Goal: Communication & Community: Participate in discussion

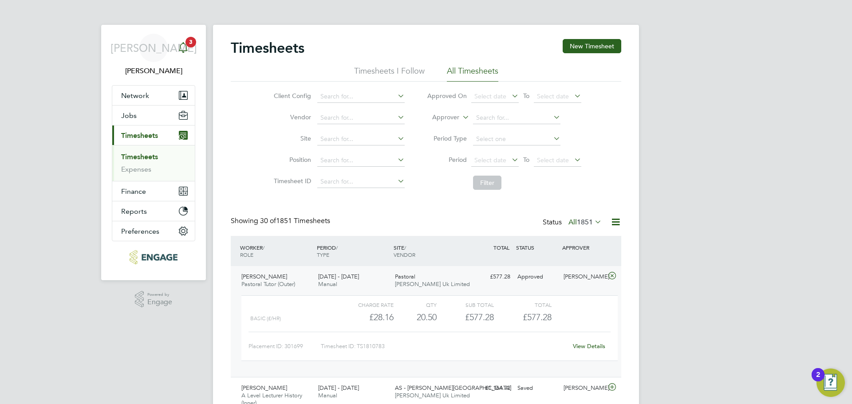
click at [193, 43] on span "3" at bounding box center [191, 42] width 11 height 11
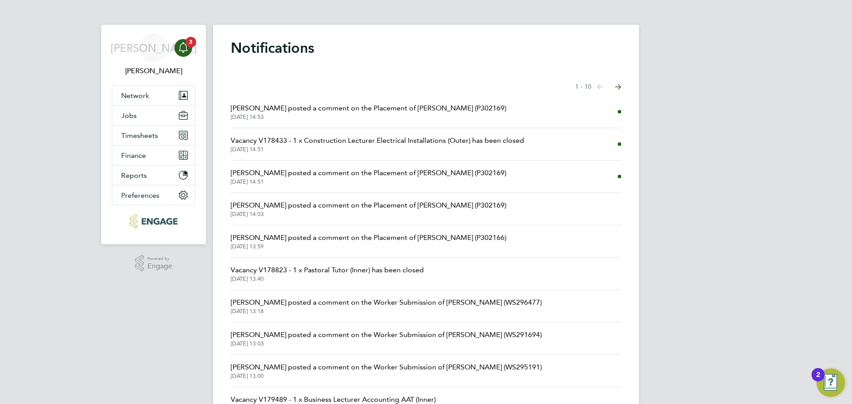
click at [330, 239] on span "[PERSON_NAME] posted a comment on the Placement of [PERSON_NAME] (P302166)" at bounding box center [369, 238] width 276 height 11
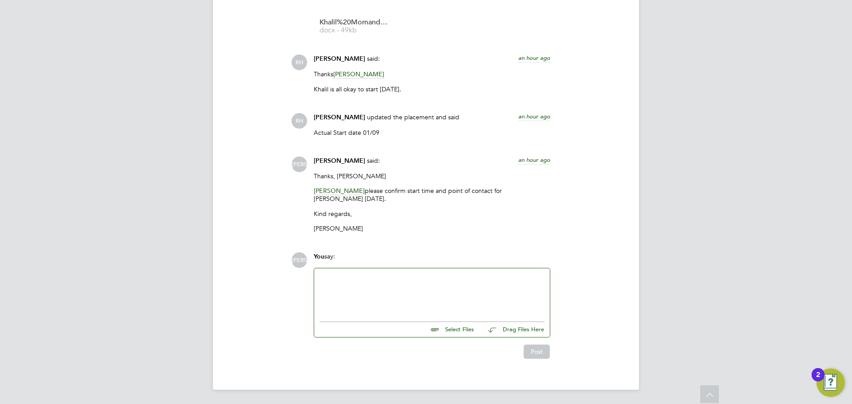
click at [380, 293] on div at bounding box center [432, 293] width 225 height 38
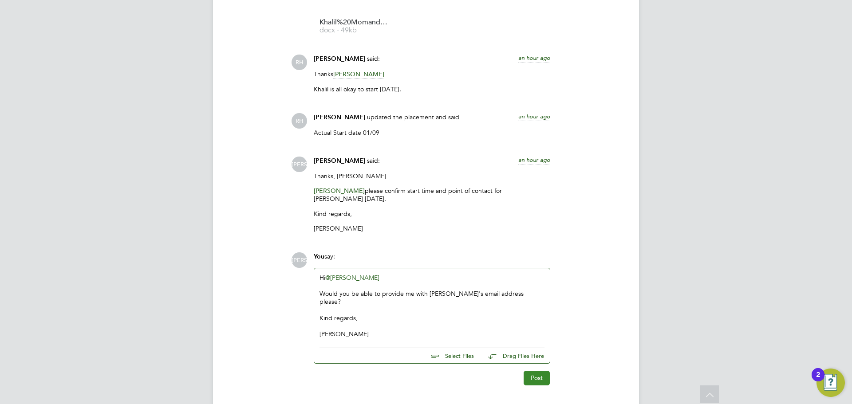
click at [536, 373] on button "Post" at bounding box center [537, 378] width 26 height 14
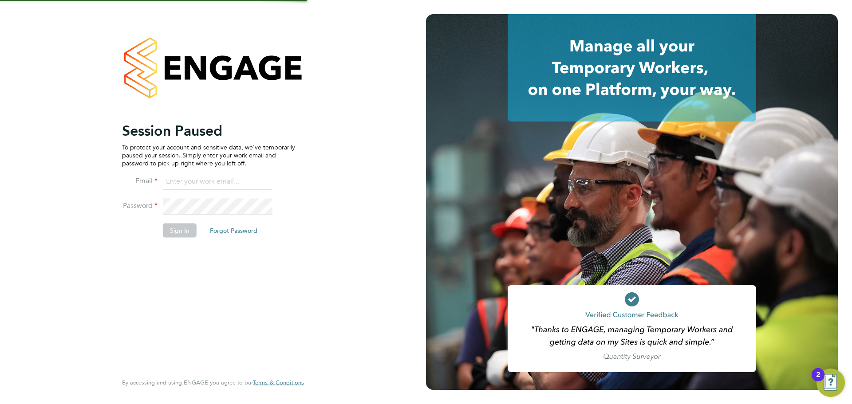
type input "[PERSON_NAME][EMAIL_ADDRESS][PERSON_NAME][DOMAIN_NAME]"
click at [183, 227] on button "Sign In" at bounding box center [180, 230] width 34 height 14
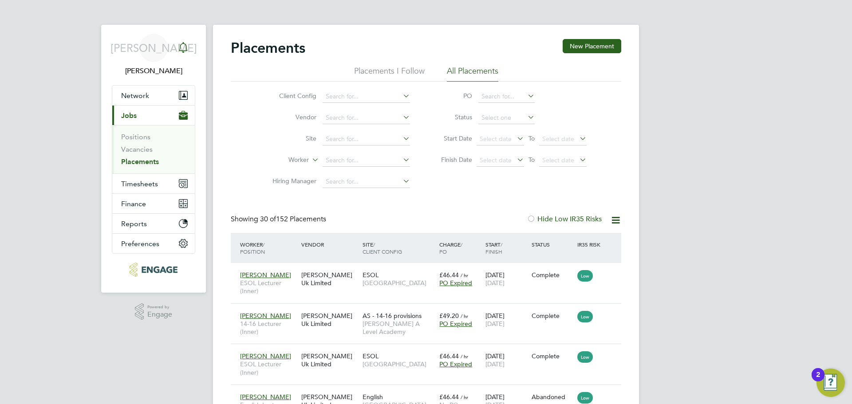
click at [190, 47] on div "Main navigation" at bounding box center [183, 48] width 18 height 18
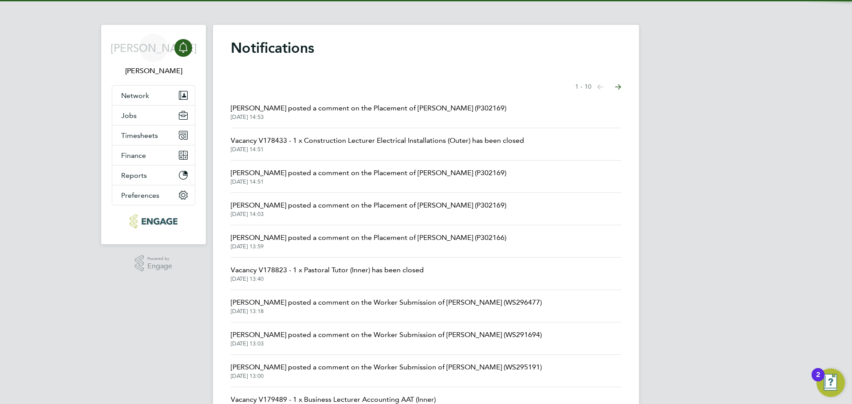
click at [187, 58] on link "Notifications" at bounding box center [183, 48] width 18 height 28
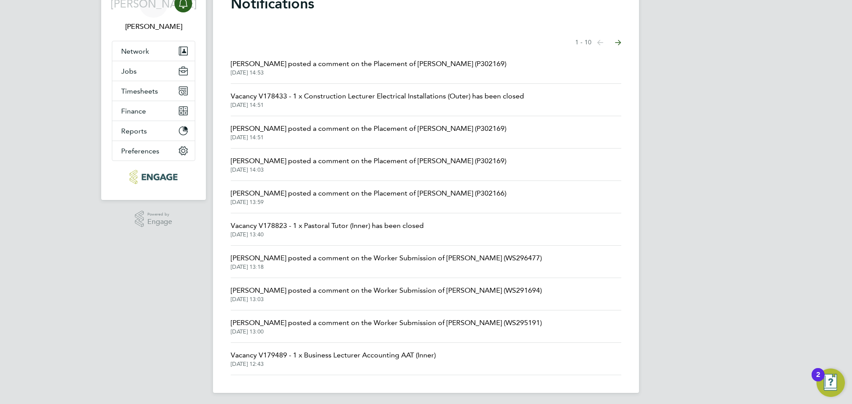
click at [473, 301] on span "[DATE] 13:03" at bounding box center [386, 299] width 311 height 7
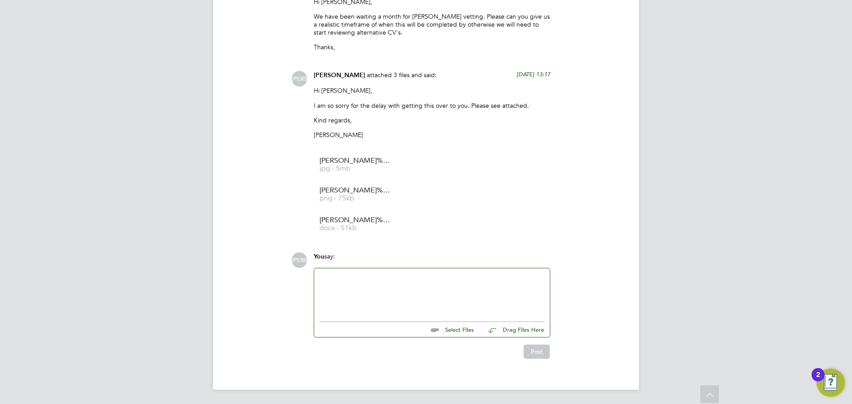
click at [364, 289] on div at bounding box center [432, 293] width 225 height 38
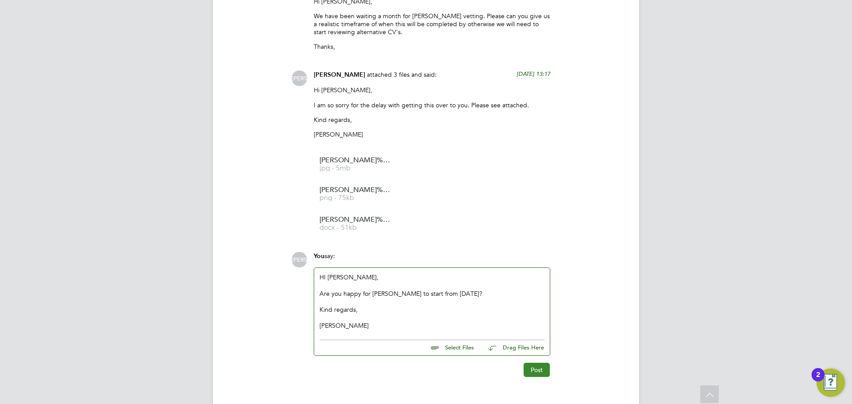
click at [530, 365] on button "Post" at bounding box center [537, 370] width 26 height 14
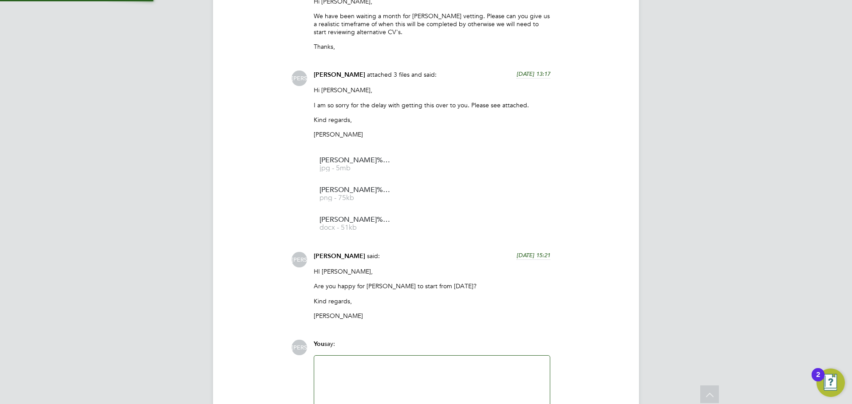
scroll to position [1257, 0]
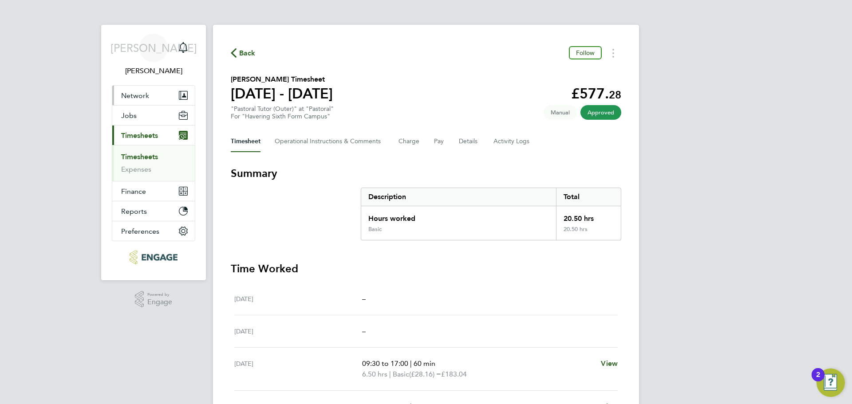
click at [181, 96] on icon "Main navigation" at bounding box center [183, 95] width 9 height 9
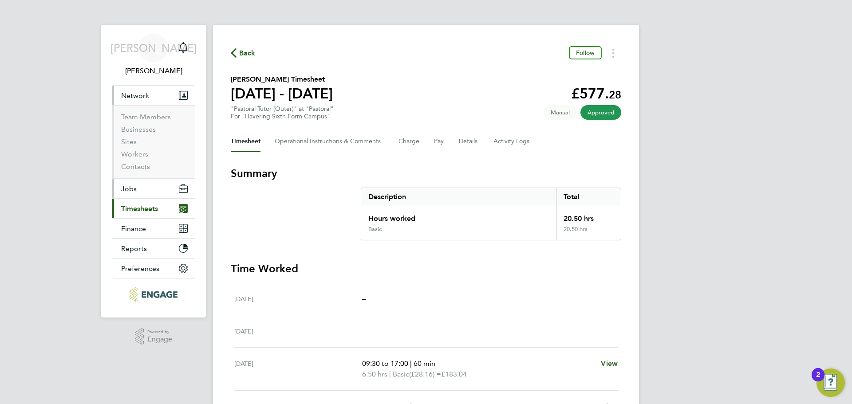
click at [133, 195] on button "Jobs" at bounding box center [153, 189] width 83 height 20
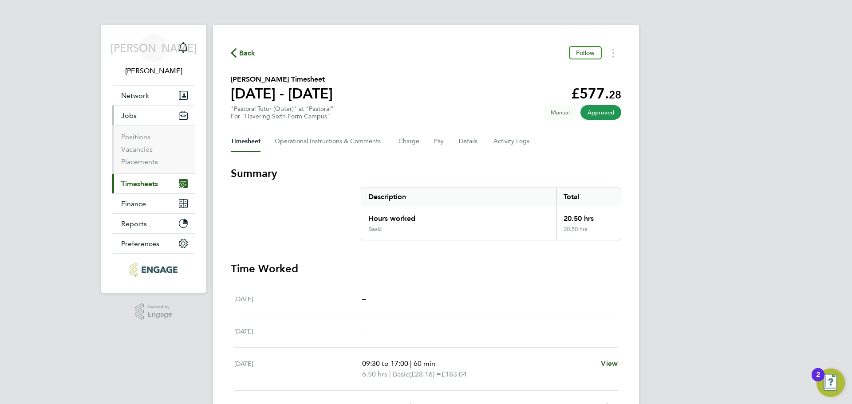
drag, startPoint x: 132, startPoint y: 168, endPoint x: 136, endPoint y: 164, distance: 5.6
click at [132, 168] on ul "Positions Vacancies Placements" at bounding box center [153, 149] width 83 height 48
click at [136, 164] on link "Placements" at bounding box center [139, 162] width 37 height 8
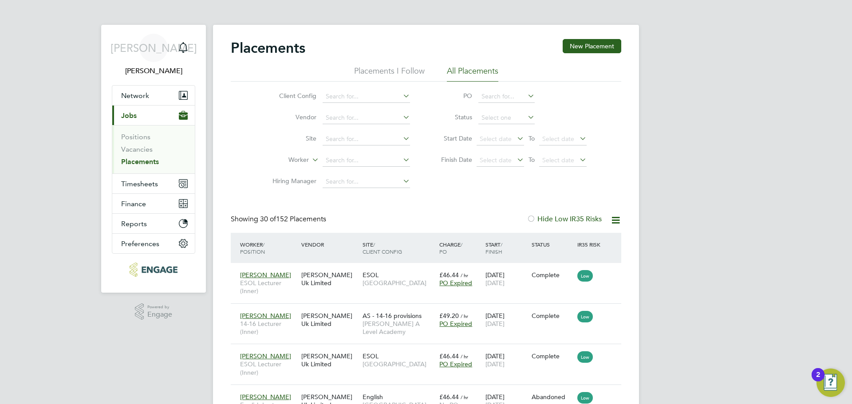
click at [360, 167] on li "Worker" at bounding box center [337, 160] width 167 height 21
click at [367, 165] on input at bounding box center [366, 160] width 87 height 12
click at [363, 167] on li "[PERSON_NAME]" at bounding box center [366, 173] width 88 height 12
type input "[PERSON_NAME]"
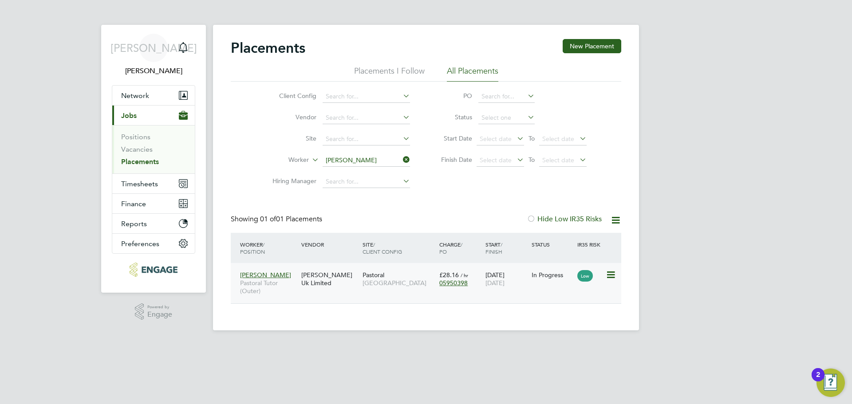
click at [327, 288] on div "[PERSON_NAME] Uk Limited" at bounding box center [329, 279] width 61 height 25
click at [180, 41] on div "Main navigation" at bounding box center [183, 48] width 18 height 18
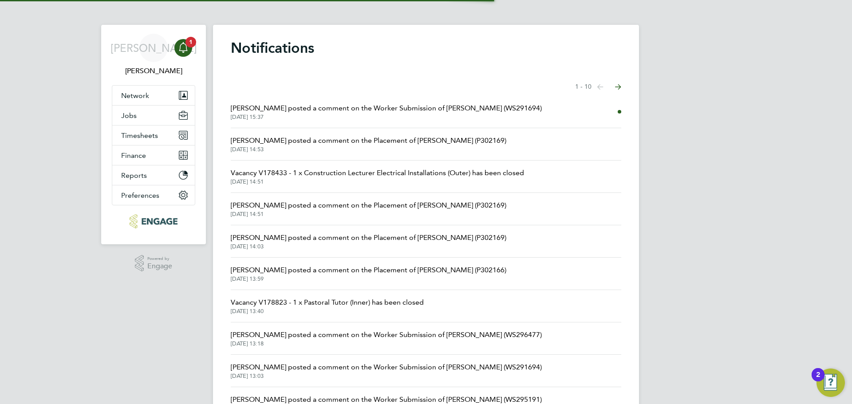
click at [326, 115] on span "29 Aug 2025, 15:37" at bounding box center [386, 117] width 311 height 7
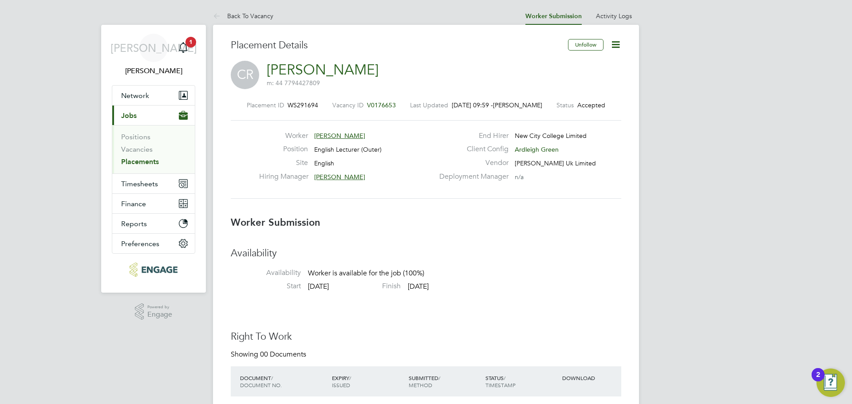
click at [616, 44] on icon at bounding box center [615, 44] width 11 height 11
click at [562, 108] on li "Confirm" at bounding box center [579, 108] width 82 height 12
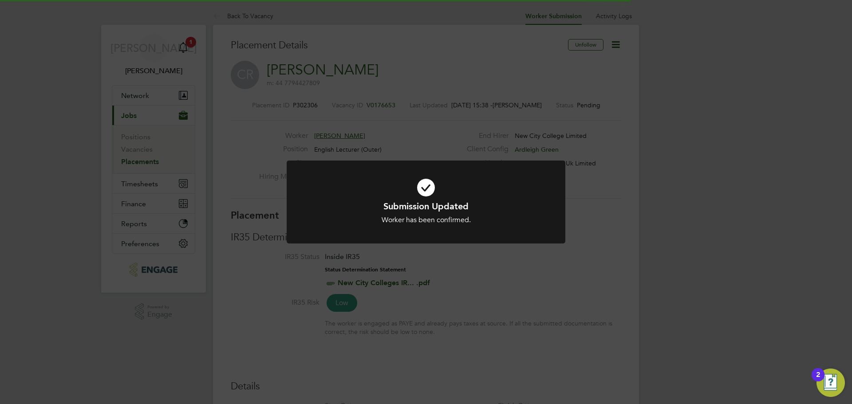
scroll to position [8, 131]
click at [656, 209] on div "Submission Updated Worker has been confirmed. Cancel Okay" at bounding box center [426, 202] width 852 height 404
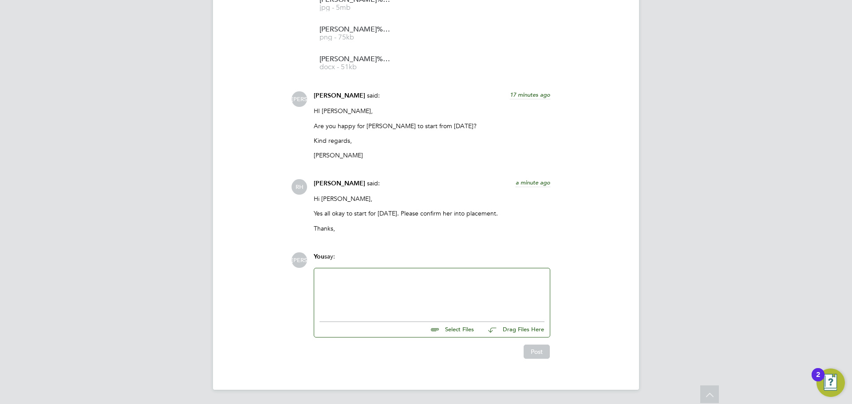
click at [353, 291] on div at bounding box center [432, 293] width 225 height 38
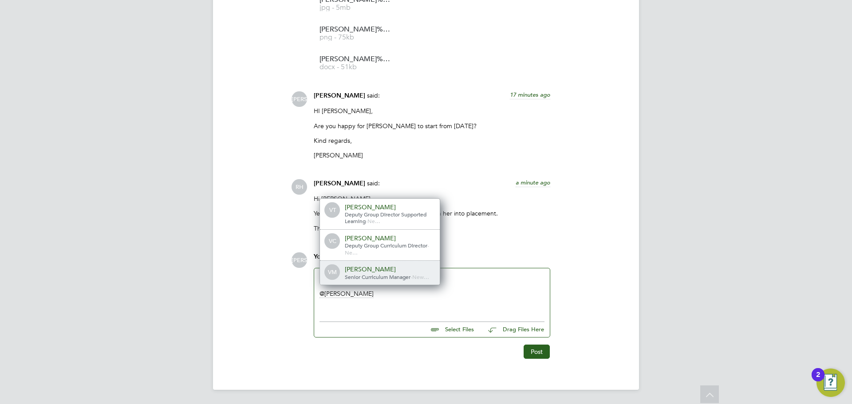
click at [384, 273] on span "Senior Curriculum Manager" at bounding box center [378, 276] width 66 height 7
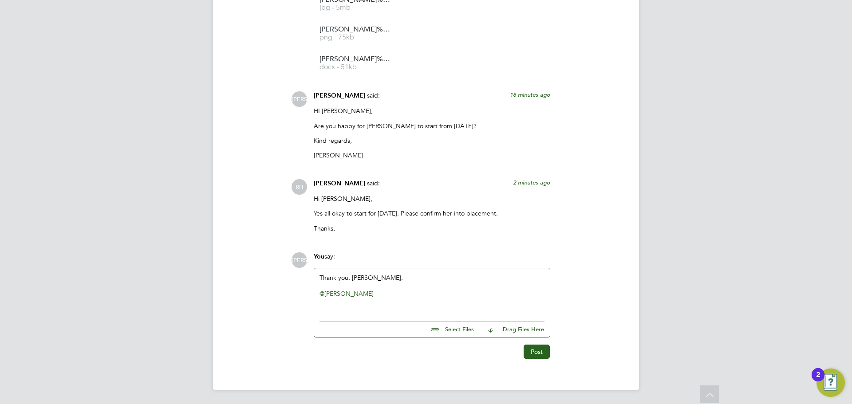
drag, startPoint x: 441, startPoint y: 285, endPoint x: 416, endPoint y: 294, distance: 26.4
click at [441, 285] on div at bounding box center [432, 286] width 225 height 8
click at [401, 296] on div "@Victoria Marinescu ​" at bounding box center [432, 294] width 225 height 8
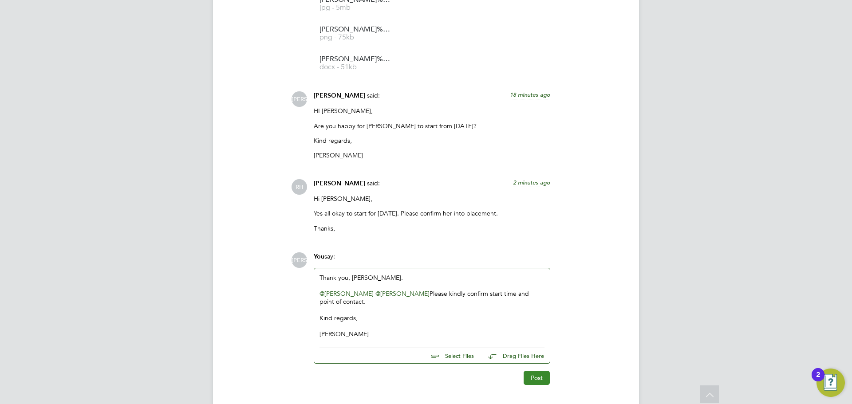
click at [541, 382] on button "Post" at bounding box center [537, 378] width 26 height 14
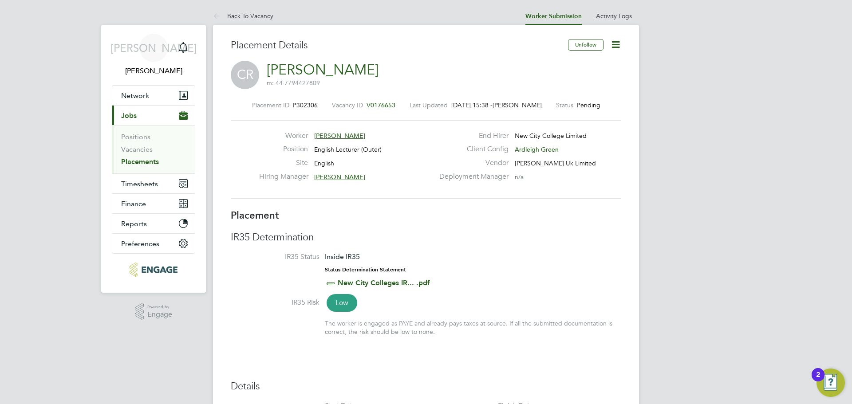
click at [611, 44] on icon at bounding box center [615, 44] width 11 height 11
click at [242, 17] on link "Back To Vacancy" at bounding box center [243, 16] width 60 height 8
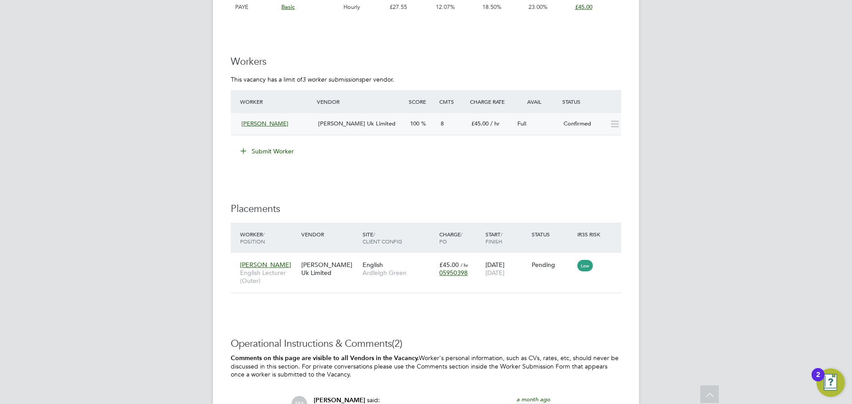
click at [611, 128] on icon at bounding box center [614, 124] width 11 height 7
click at [620, 125] on icon at bounding box center [614, 124] width 11 height 7
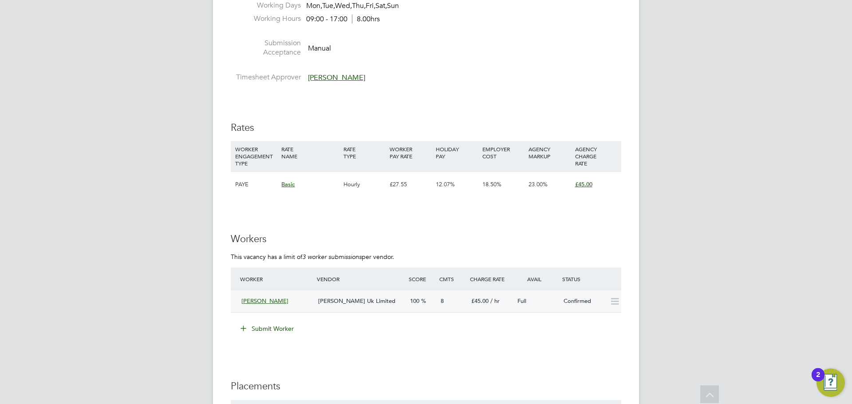
click at [327, 297] on span "[PERSON_NAME] Uk Limited" at bounding box center [356, 301] width 77 height 8
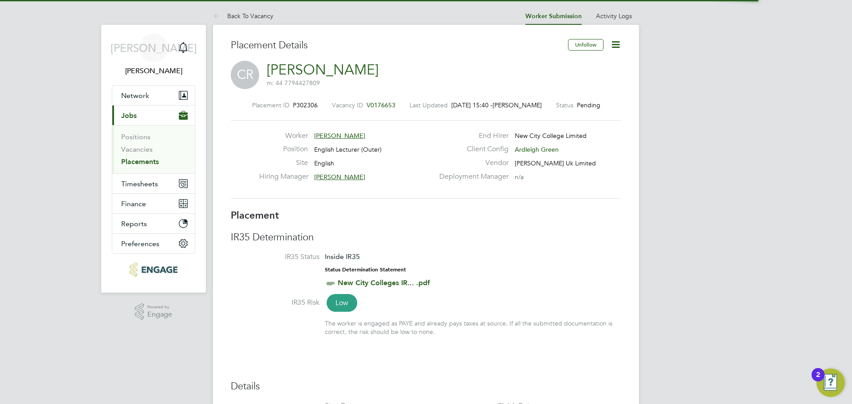
click at [612, 46] on icon at bounding box center [615, 44] width 11 height 11
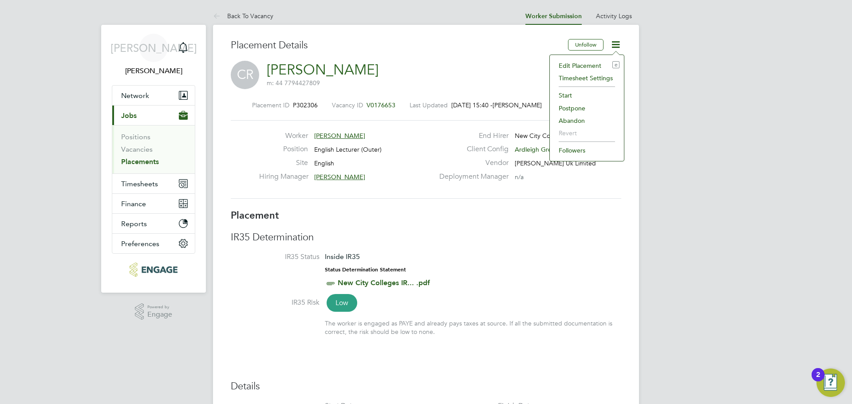
click at [586, 98] on li "Start" at bounding box center [586, 95] width 65 height 12
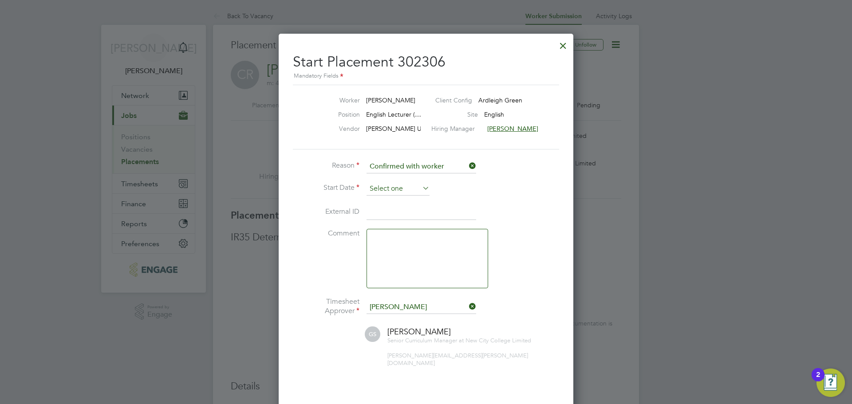
click at [411, 186] on input at bounding box center [398, 188] width 63 height 13
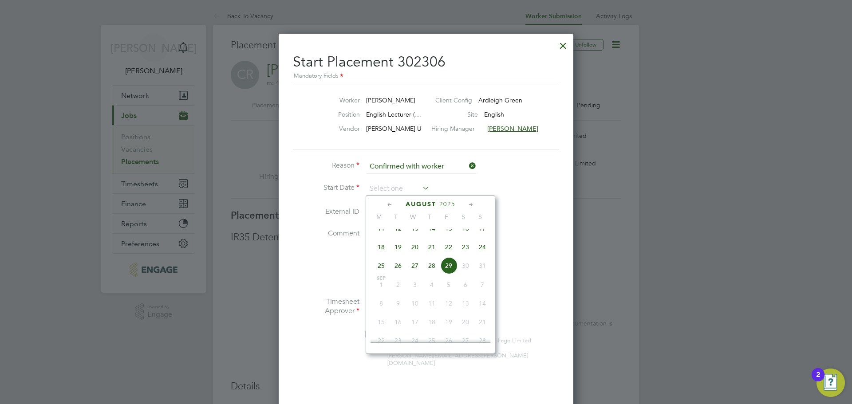
drag, startPoint x: 380, startPoint y: 291, endPoint x: 406, endPoint y: 283, distance: 27.8
click at [379, 291] on span "Sep 1" at bounding box center [381, 285] width 17 height 17
click at [562, 43] on div at bounding box center [563, 44] width 16 height 16
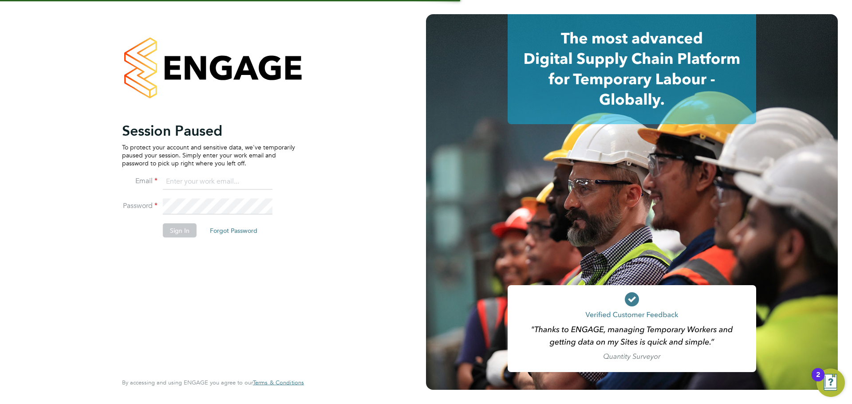
type input "jerin.aktar@morganhunt.com"
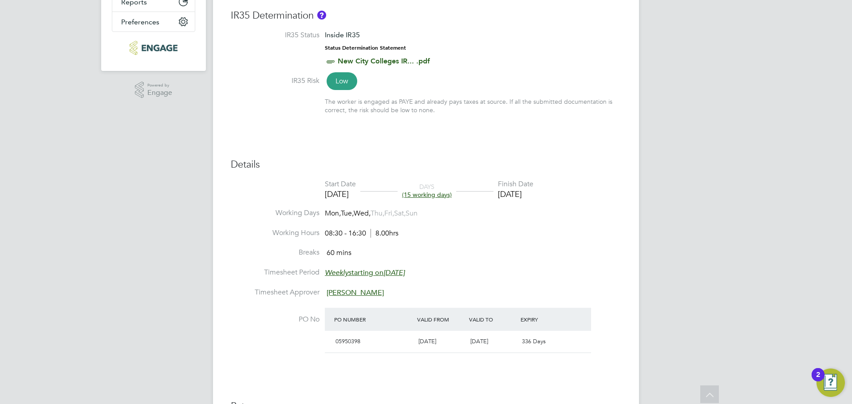
scroll to position [63, 0]
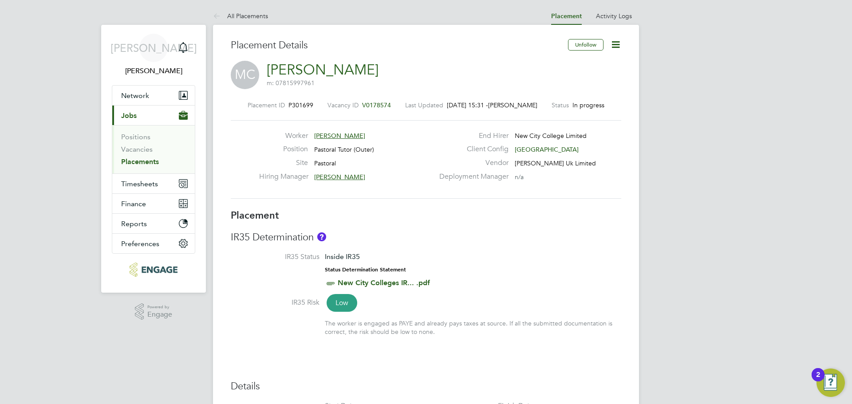
click at [379, 107] on span "V0178574" at bounding box center [376, 105] width 29 height 8
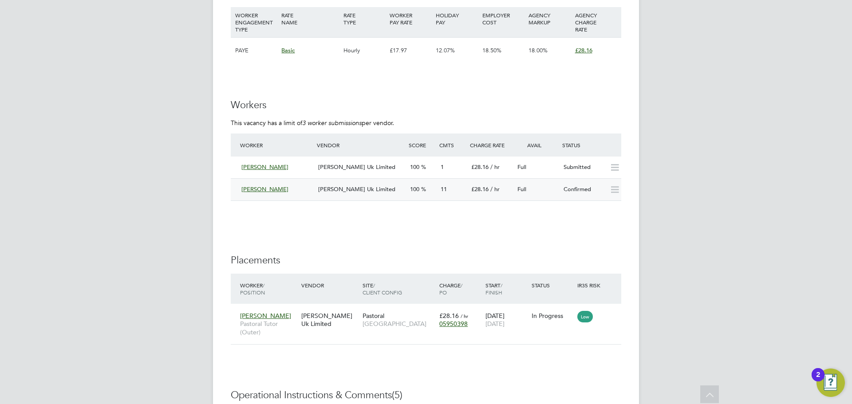
click at [335, 190] on span "[PERSON_NAME] Uk Limited" at bounding box center [356, 190] width 77 height 8
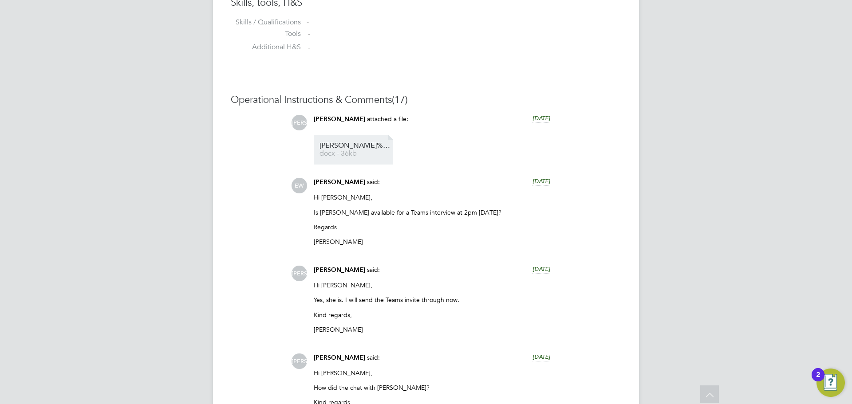
click at [360, 141] on li "MARY%20CLAVIER%20-%20CV docx - 36kb" at bounding box center [353, 150] width 79 height 30
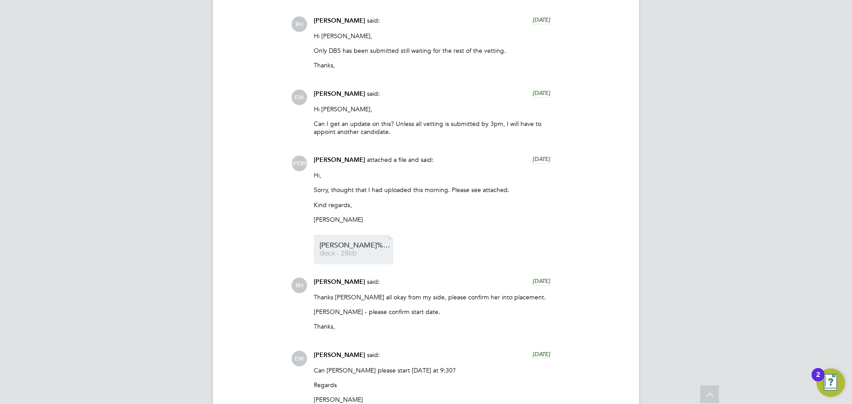
click at [368, 256] on span "docx - 28kb" at bounding box center [355, 253] width 71 height 7
click at [349, 249] on link "Mary%20Clavier%20-%20NCC%20Vetting docx - 28kb" at bounding box center [355, 249] width 71 height 15
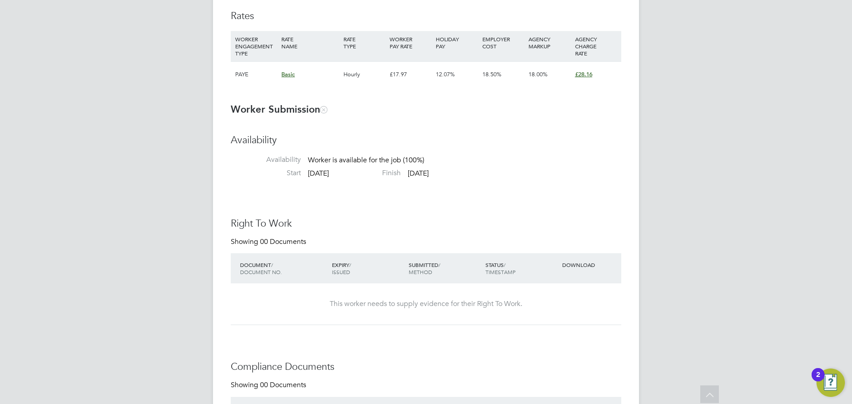
scroll to position [621, 0]
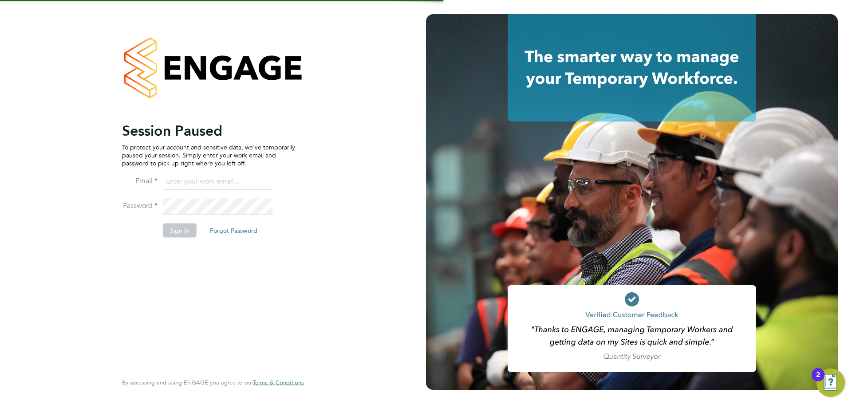
type input "[PERSON_NAME][EMAIL_ADDRESS][PERSON_NAME][DOMAIN_NAME]"
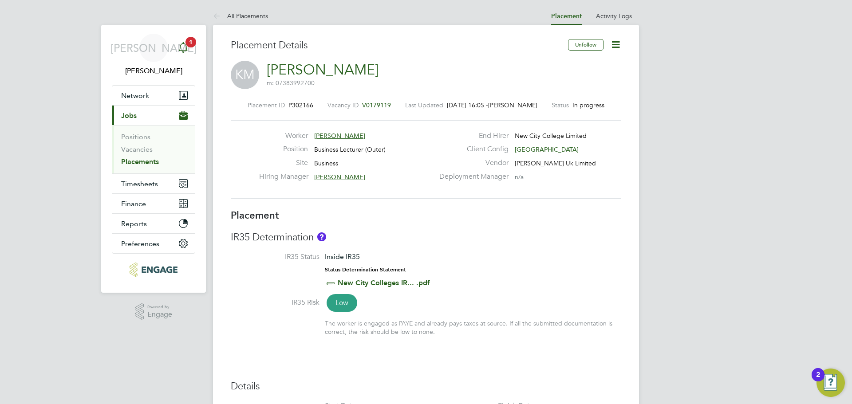
click at [194, 43] on span "1" at bounding box center [191, 42] width 11 height 11
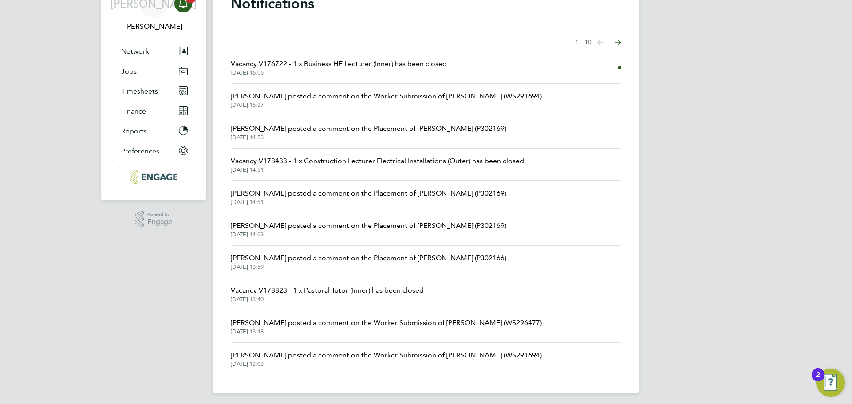
scroll to position [47, 0]
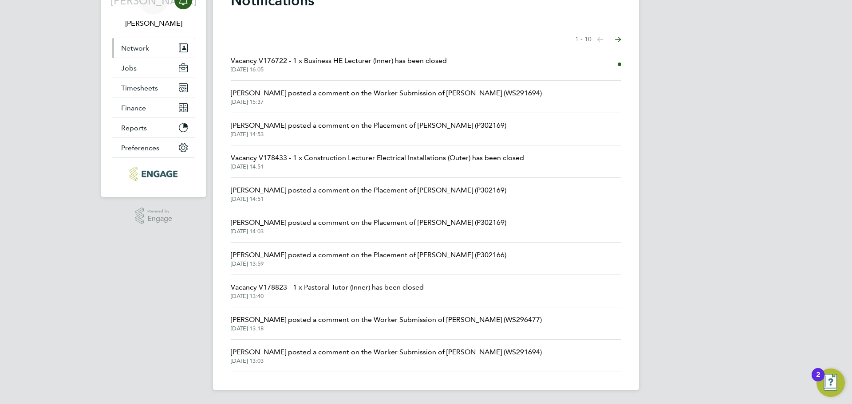
click at [159, 45] on button "Network" at bounding box center [153, 48] width 83 height 20
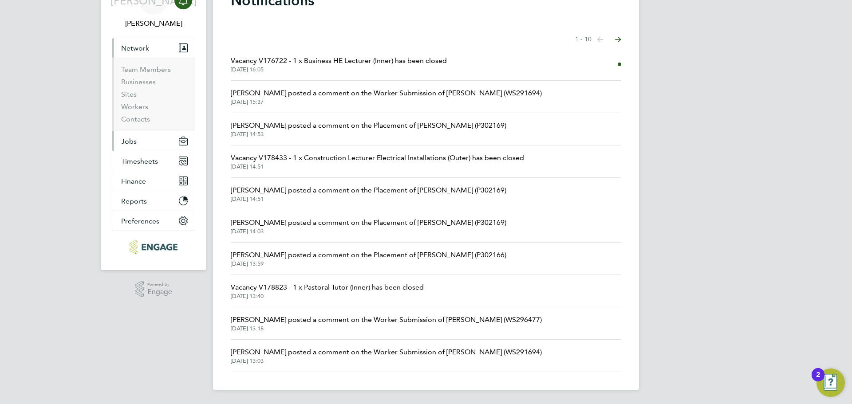
click at [139, 134] on button "Jobs" at bounding box center [153, 141] width 83 height 20
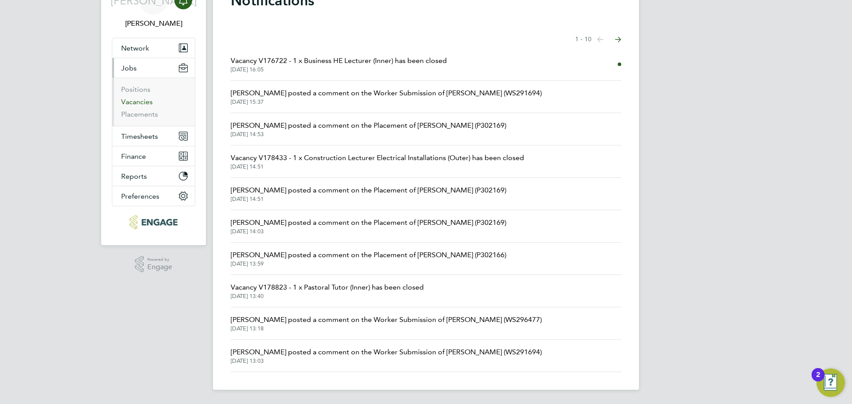
click at [138, 103] on link "Vacancies" at bounding box center [137, 102] width 32 height 8
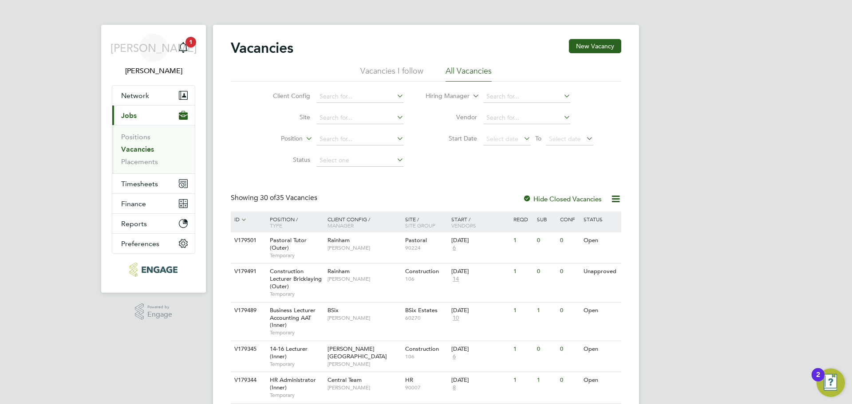
click at [147, 157] on li "Vacancies" at bounding box center [154, 151] width 67 height 12
click at [146, 159] on link "Placements" at bounding box center [139, 162] width 37 height 8
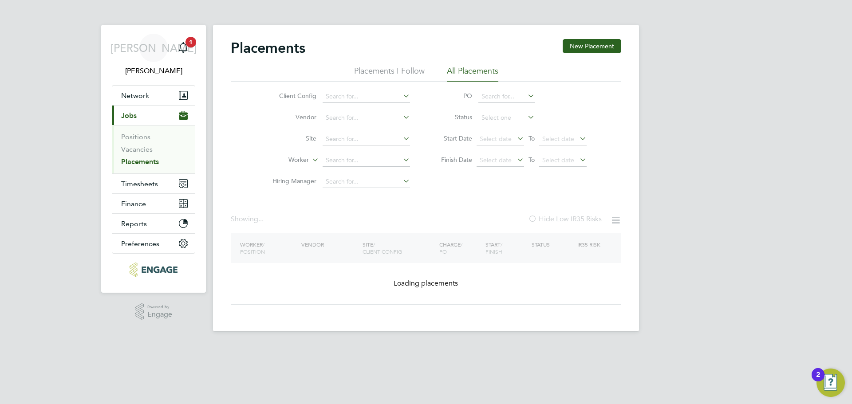
click at [354, 157] on input at bounding box center [366, 160] width 87 height 12
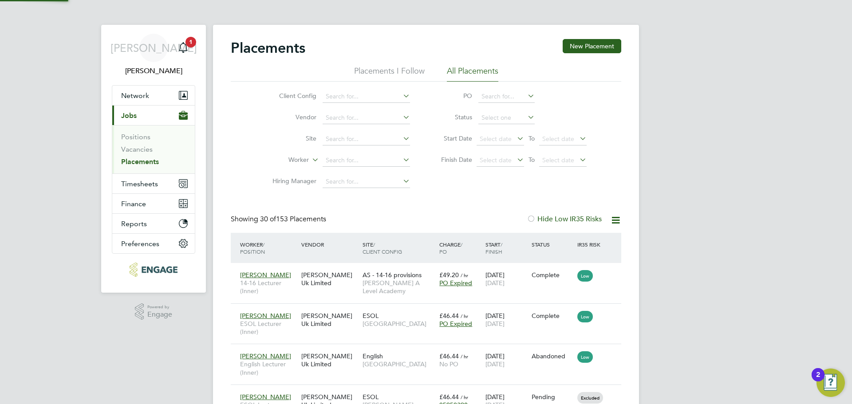
scroll to position [33, 62]
click at [352, 173] on li "Charm aine Mclennon" at bounding box center [366, 172] width 88 height 12
type input "[PERSON_NAME]"
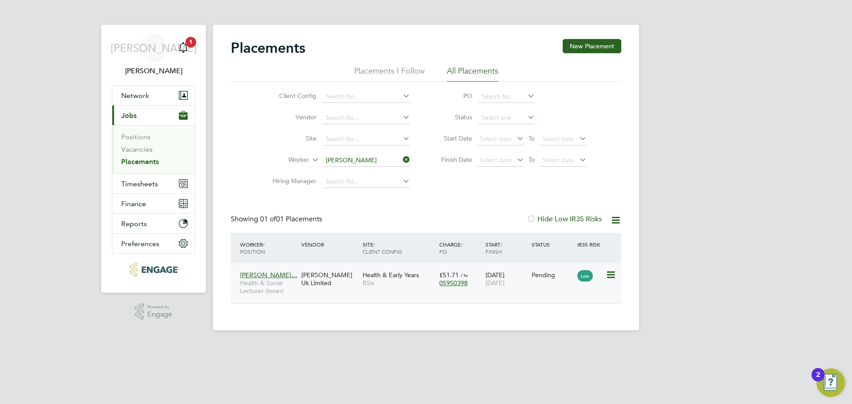
click at [371, 274] on span "Health & Early Years" at bounding box center [391, 275] width 56 height 8
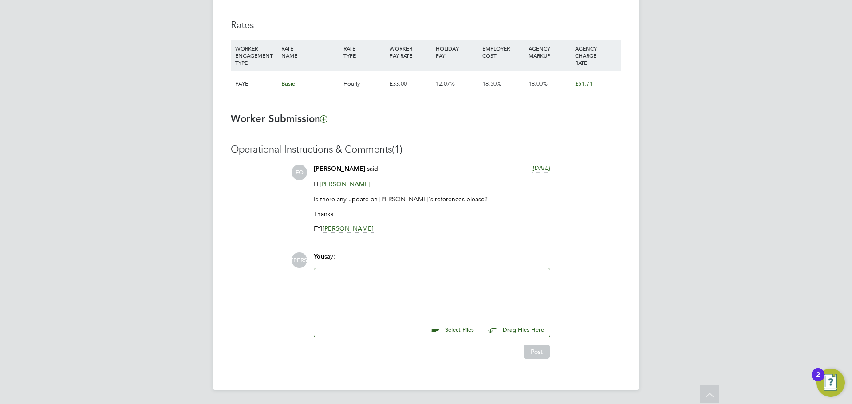
click at [372, 293] on div at bounding box center [432, 293] width 225 height 38
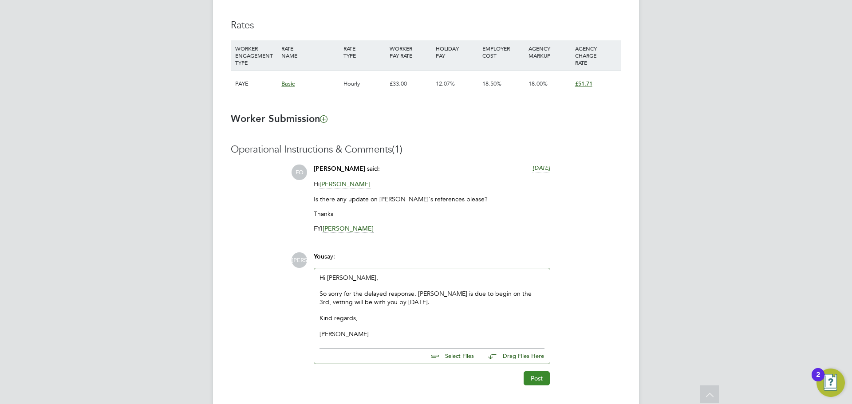
click at [534, 374] on button "Post" at bounding box center [537, 379] width 26 height 14
